Goal: Find specific page/section: Find specific page/section

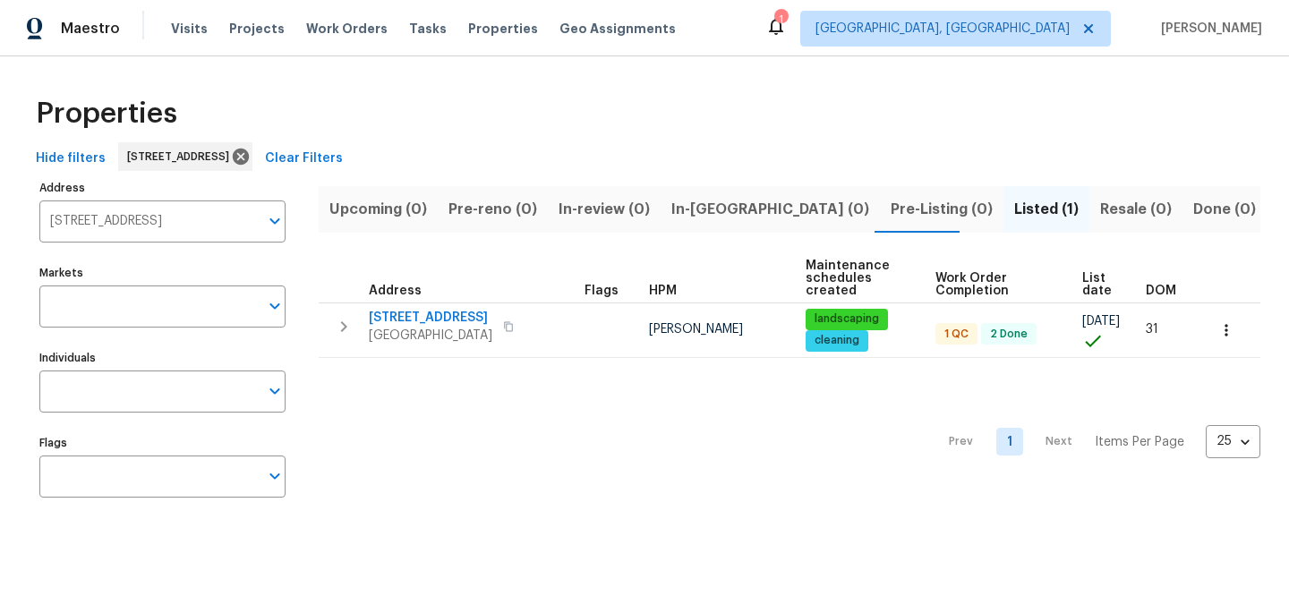
click at [343, 161] on span "Clear Filters" at bounding box center [304, 159] width 78 height 22
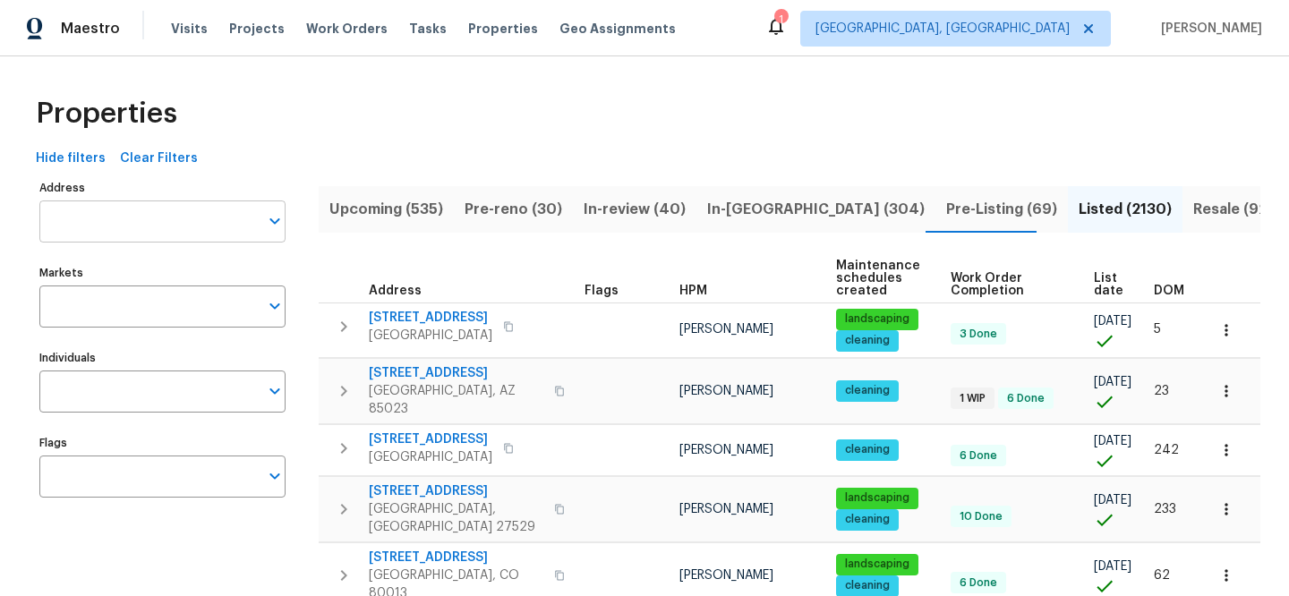
click at [163, 225] on input "Address" at bounding box center [148, 221] width 219 height 42
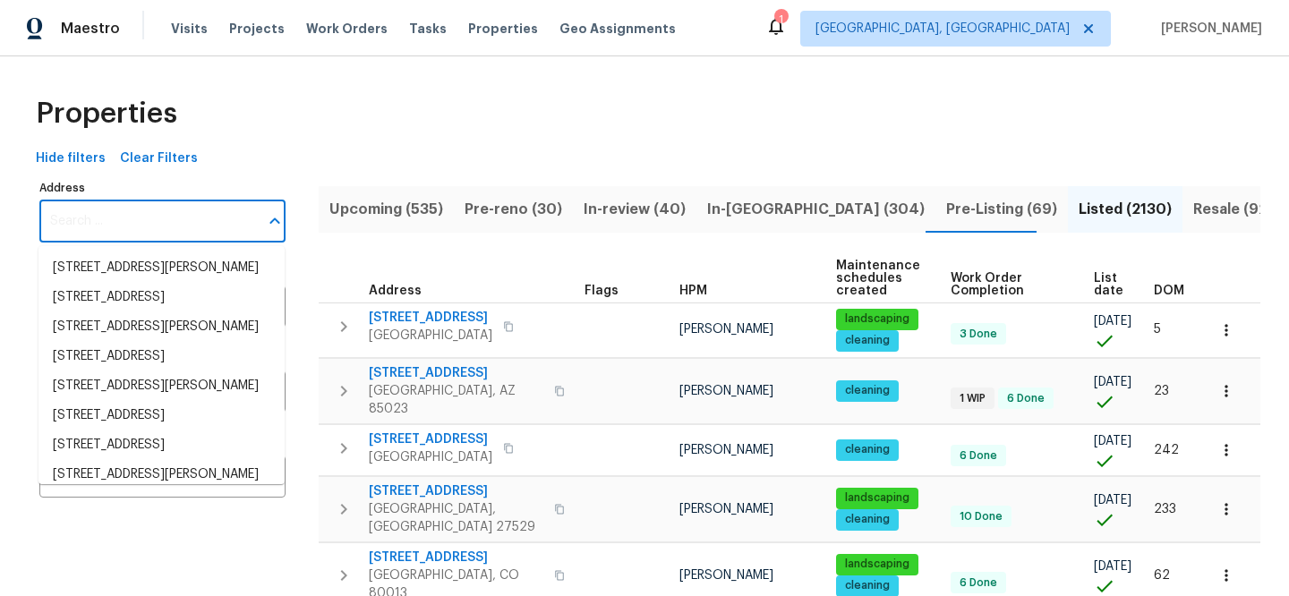
paste input "1409 S Avery Dr"
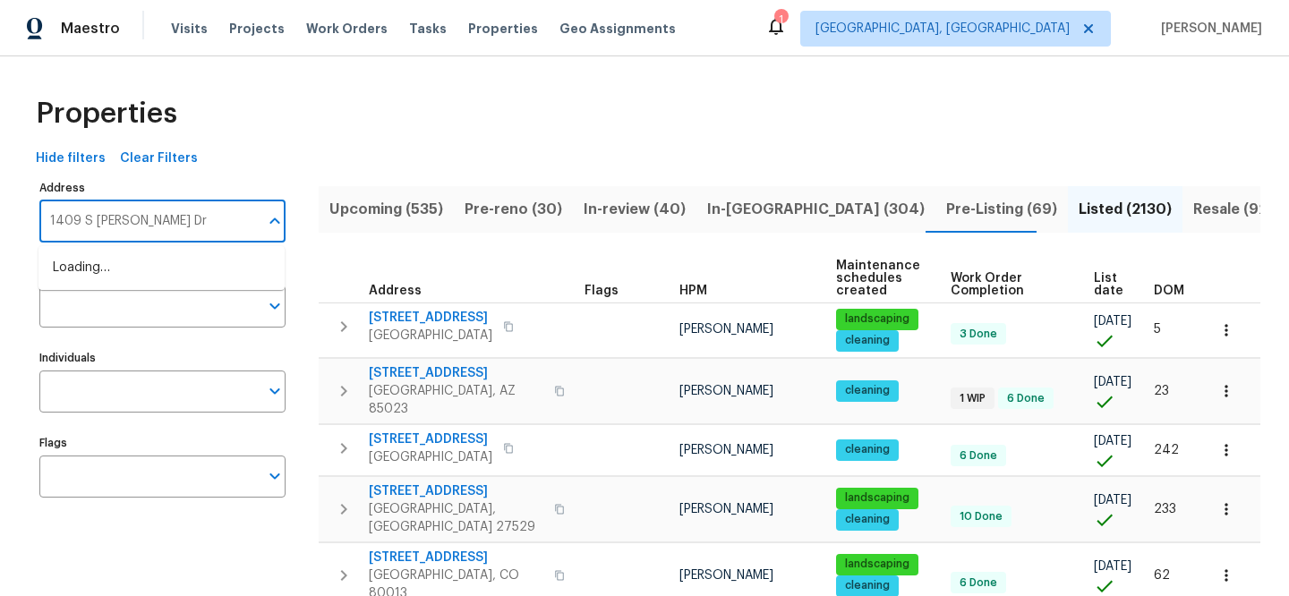
type input "1409 S Avery Dr"
click at [183, 259] on li "1409 S Avery Dr Moore OK 73160" at bounding box center [161, 277] width 246 height 48
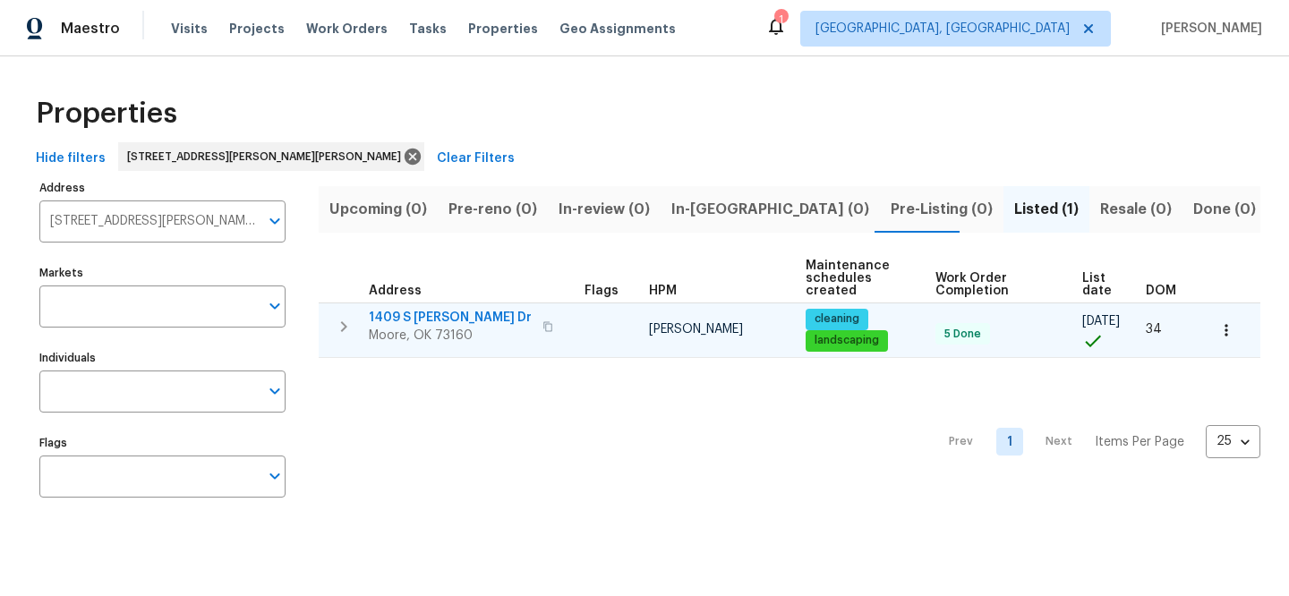
click at [430, 312] on span "1409 S Avery Dr" at bounding box center [450, 318] width 163 height 18
